Goal: Transaction & Acquisition: Purchase product/service

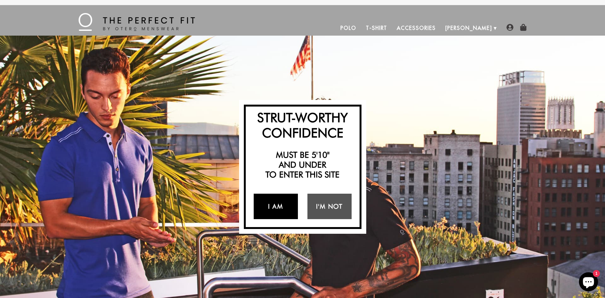
click at [279, 205] on link "I Am" at bounding box center [276, 206] width 44 height 25
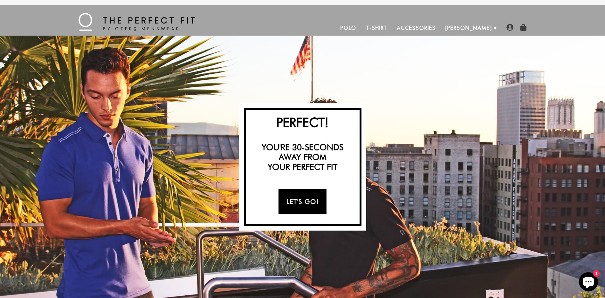
click at [286, 206] on link "Let's Go!" at bounding box center [302, 201] width 48 height 25
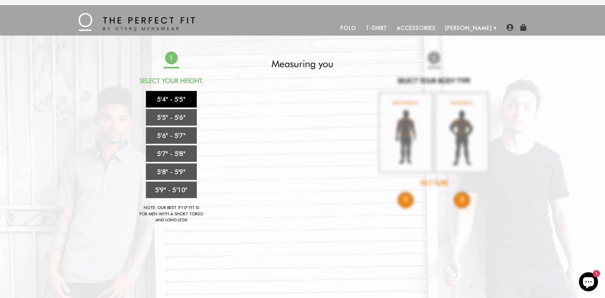
click at [172, 99] on link "5'4" - 5'5"" at bounding box center [171, 99] width 51 height 17
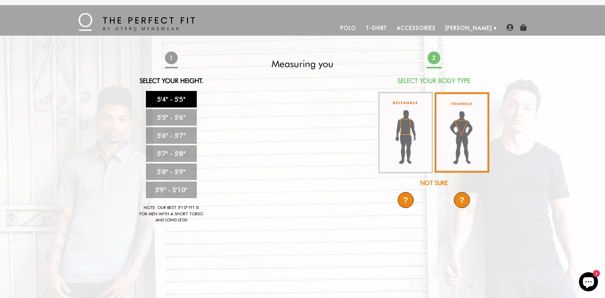
click at [465, 147] on img at bounding box center [461, 132] width 55 height 80
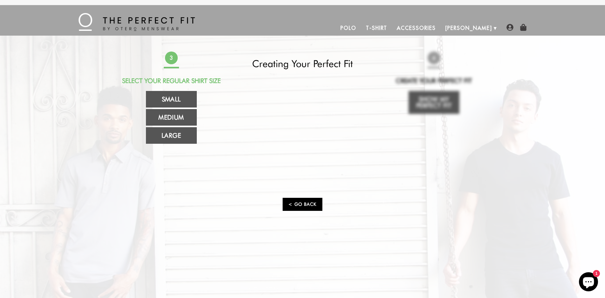
click at [302, 209] on link "< Go Back" at bounding box center [302, 204] width 39 height 13
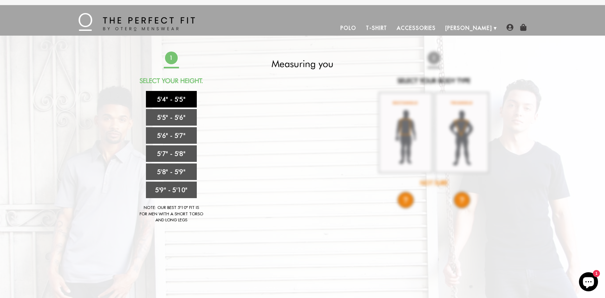
click at [177, 100] on link "5'4" - 5'5"" at bounding box center [171, 99] width 51 height 17
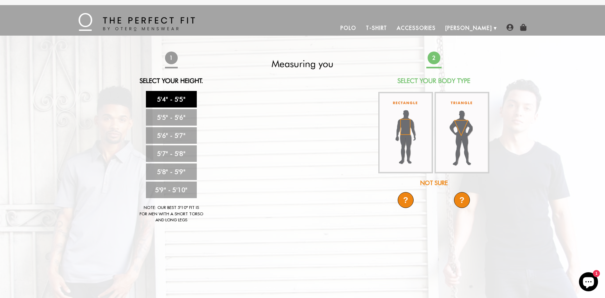
click at [459, 201] on div "?" at bounding box center [462, 200] width 16 height 16
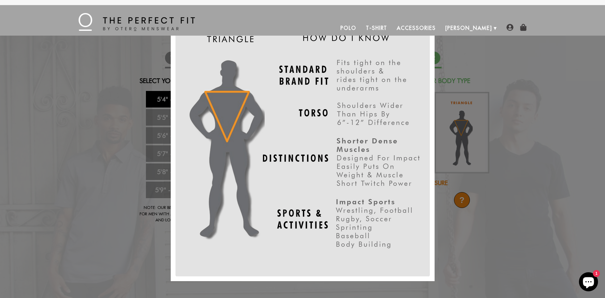
click at [471, 175] on div "X" at bounding box center [302, 149] width 605 height 298
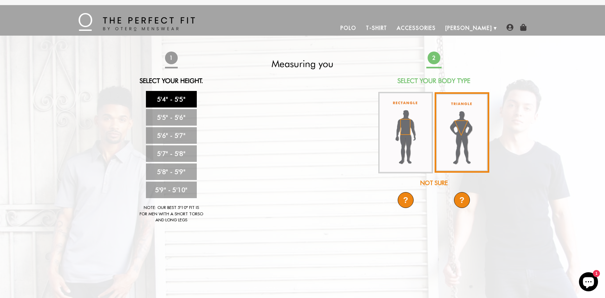
click at [457, 160] on img at bounding box center [461, 132] width 55 height 80
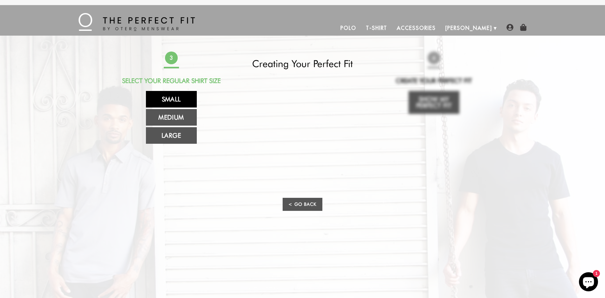
click at [178, 94] on link "Small" at bounding box center [171, 99] width 51 height 17
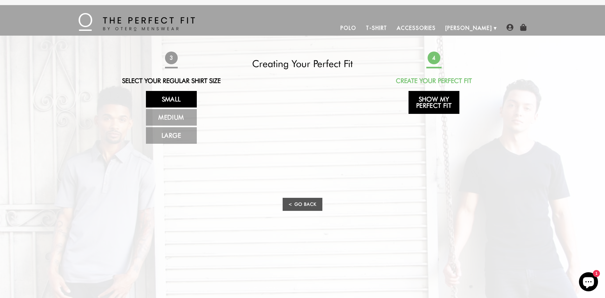
click at [435, 98] on link "Show My Perfect Fit" at bounding box center [433, 102] width 51 height 23
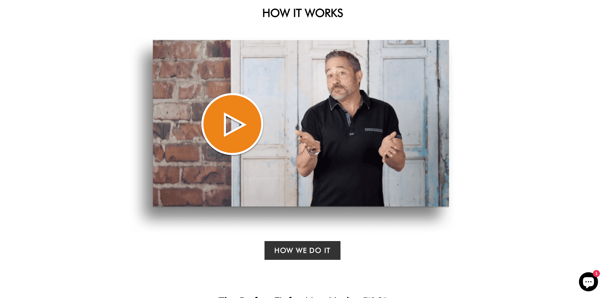
scroll to position [318, 0]
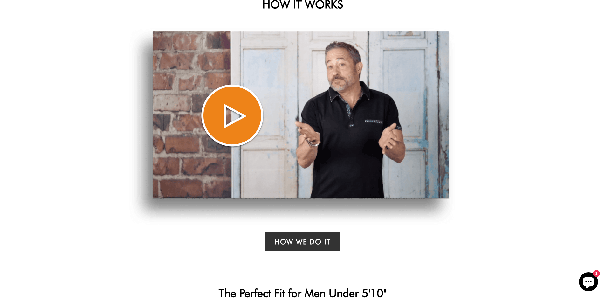
click at [233, 111] on img at bounding box center [291, 126] width 325 height 196
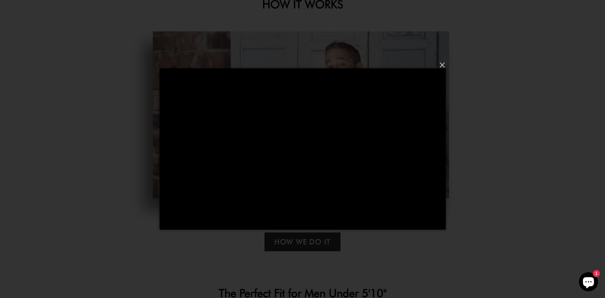
click at [478, 183] on div "×" at bounding box center [302, 149] width 605 height 298
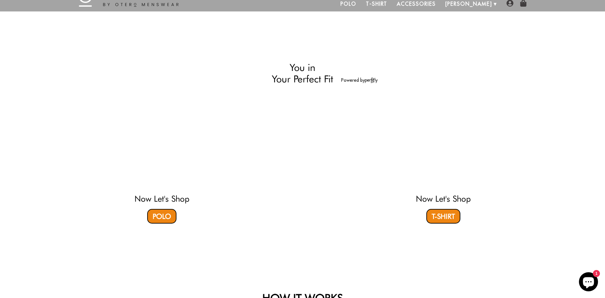
scroll to position [32, 0]
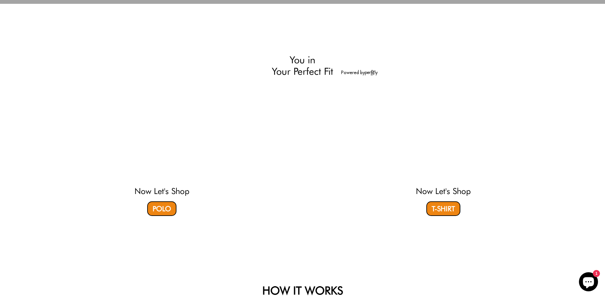
click at [167, 151] on video at bounding box center [161, 133] width 189 height 95
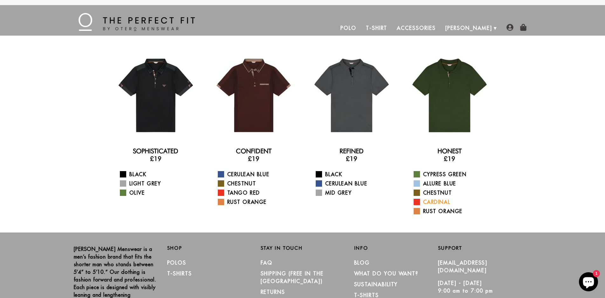
click at [419, 201] on span at bounding box center [416, 202] width 6 height 6
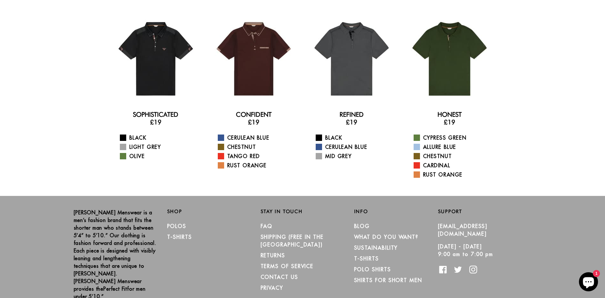
scroll to position [25, 0]
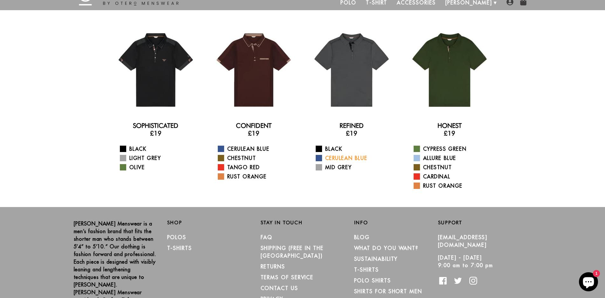
click at [318, 159] on span at bounding box center [319, 158] width 6 height 6
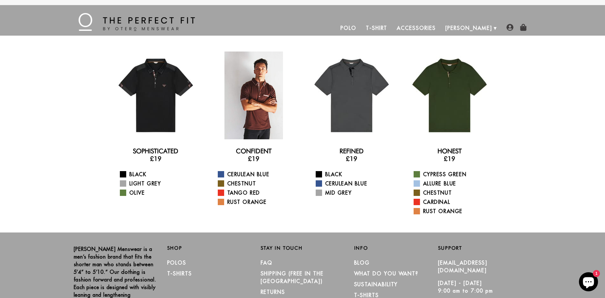
click at [244, 119] on div at bounding box center [254, 95] width 88 height 88
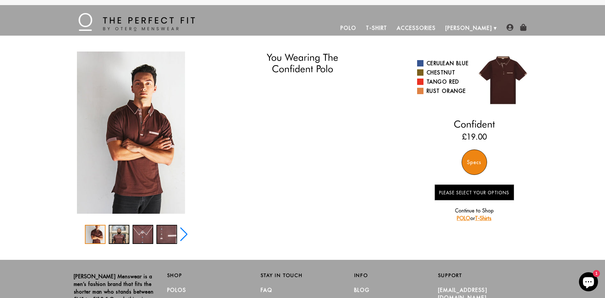
click at [137, 130] on img "1 / 5" at bounding box center [131, 132] width 108 height 162
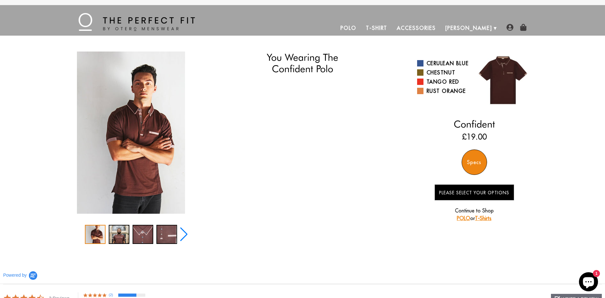
click at [139, 113] on img "1 / 5" at bounding box center [131, 132] width 108 height 162
click at [113, 241] on div "2 / 5" at bounding box center [119, 234] width 21 height 19
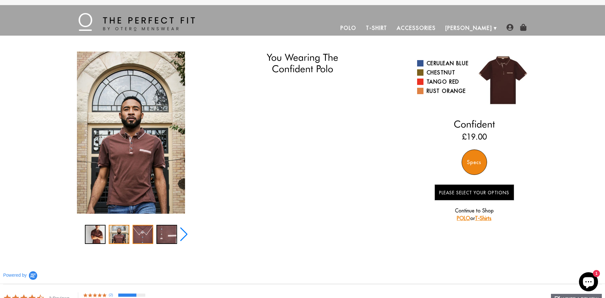
click at [143, 236] on div "3 / 5" at bounding box center [143, 234] width 21 height 19
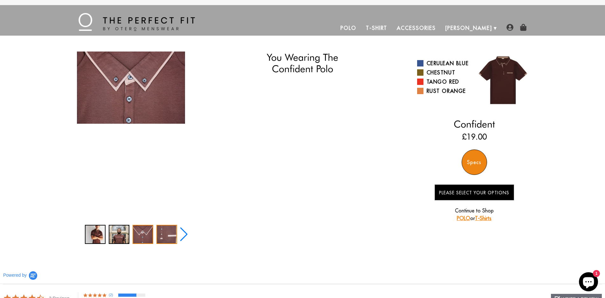
click at [168, 233] on div "4 / 5" at bounding box center [166, 234] width 21 height 19
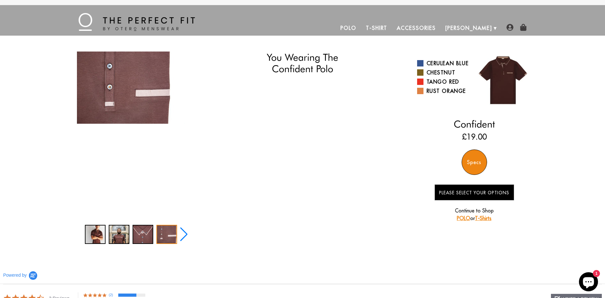
click at [261, 172] on div "You Wearing The Confident Polo You're only 3 questions away from your perfect f…" at bounding box center [303, 147] width 458 height 192
click at [122, 238] on div "2 / 5" at bounding box center [119, 234] width 21 height 19
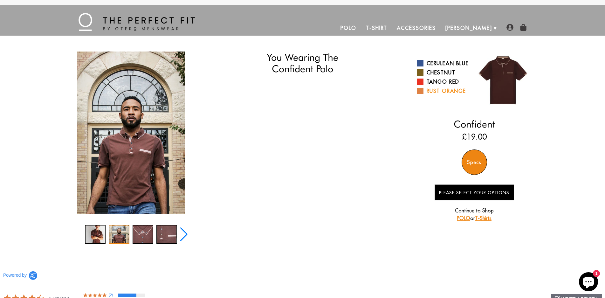
click at [420, 94] on span at bounding box center [420, 91] width 6 height 6
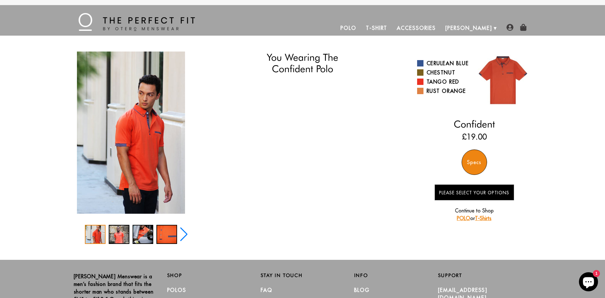
click at [419, 84] on div "Cerulean Blue Chestnut Tango Red Rust Orange" at bounding box center [445, 77] width 57 height 38
click at [421, 66] on span at bounding box center [420, 63] width 6 height 6
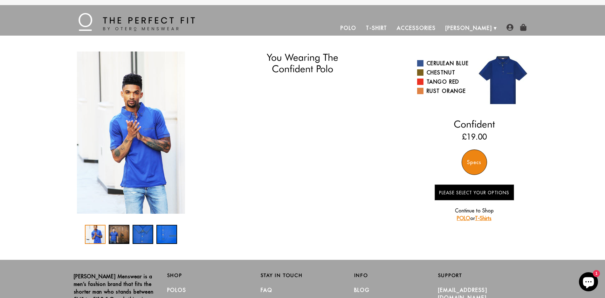
click at [156, 138] on img "1 / 4" at bounding box center [131, 132] width 108 height 162
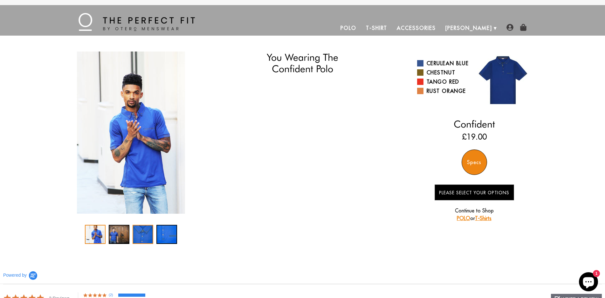
click at [141, 236] on div "3 / 4" at bounding box center [143, 234] width 21 height 19
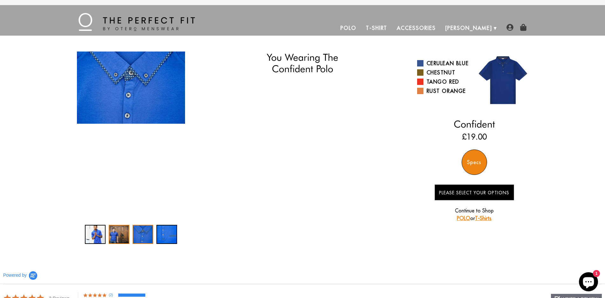
click at [111, 239] on div "2 / 4" at bounding box center [119, 234] width 21 height 19
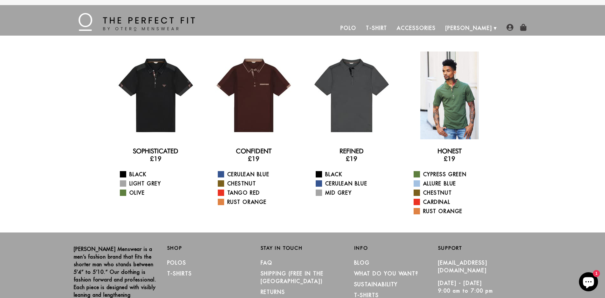
click at [432, 119] on div at bounding box center [449, 95] width 88 height 88
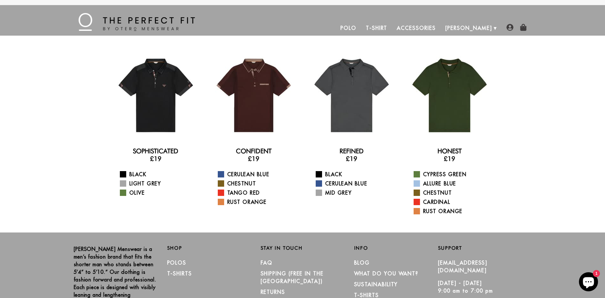
click at [392, 31] on link "T-Shirt" at bounding box center [376, 27] width 31 height 15
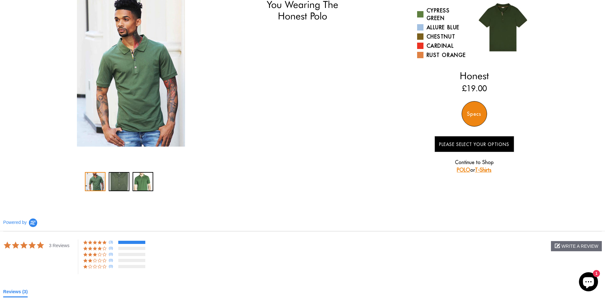
scroll to position [21, 0]
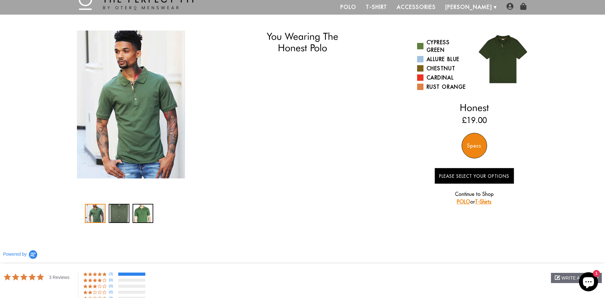
click at [478, 147] on div "Specs" at bounding box center [473, 145] width 25 height 25
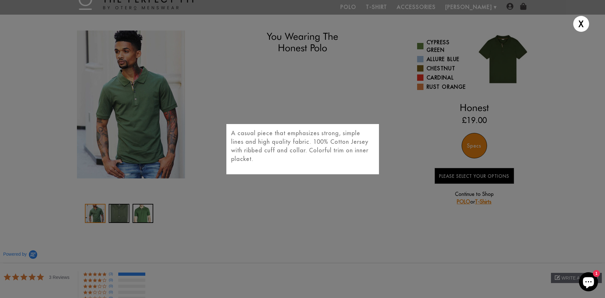
click at [371, 163] on div "A casual piece that emphasizes strong, simple lines and high quality fabric. 10…" at bounding box center [302, 149] width 153 height 50
click at [348, 196] on div "X A casual piece that emphasizes strong, simple lines and high quality fabric. …" at bounding box center [302, 149] width 605 height 298
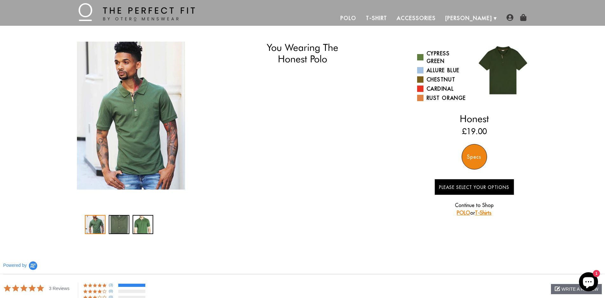
scroll to position [0, 0]
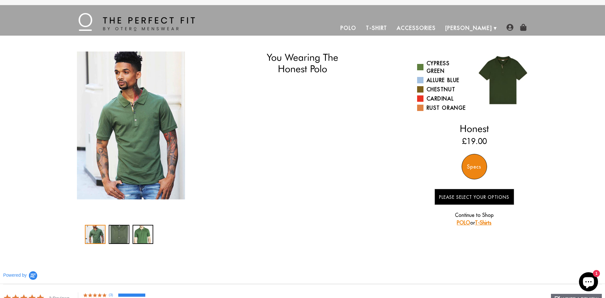
click at [473, 197] on span "Please Select Your Options" at bounding box center [474, 197] width 70 height 6
